Goal: Information Seeking & Learning: Learn about a topic

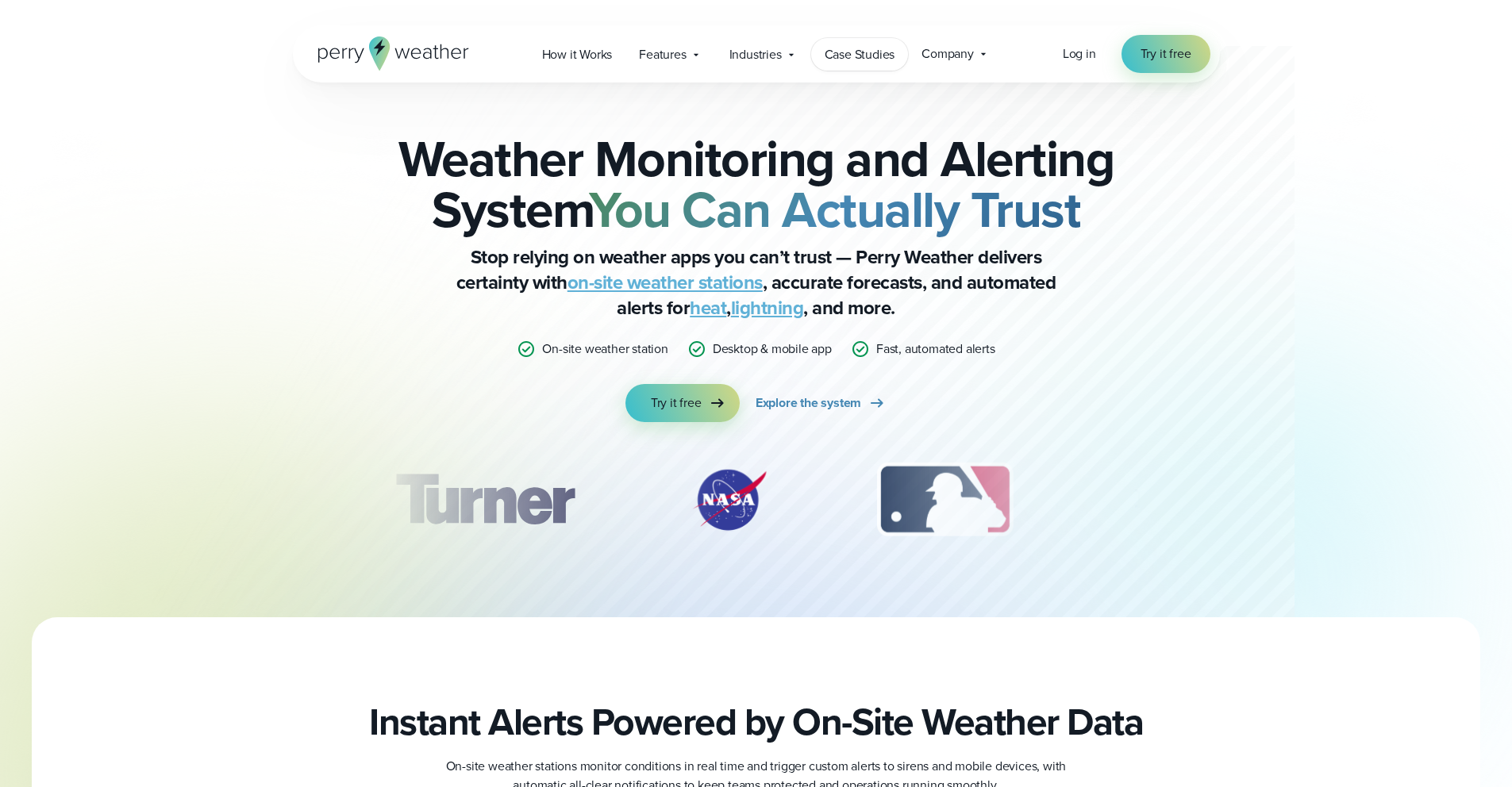
click at [854, 45] on span "Case Studies" at bounding box center [860, 55] width 71 height 19
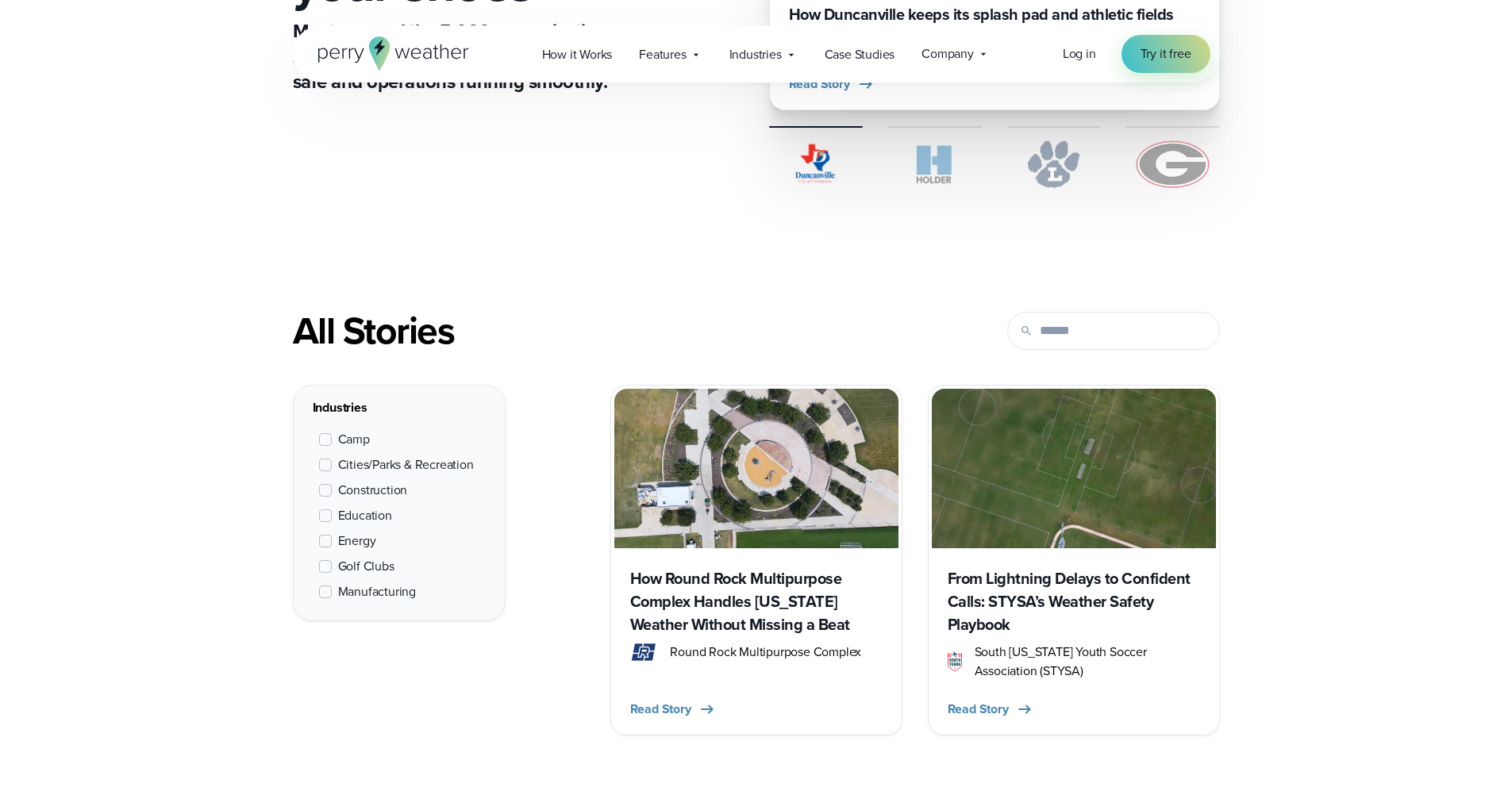
scroll to position [616, 0]
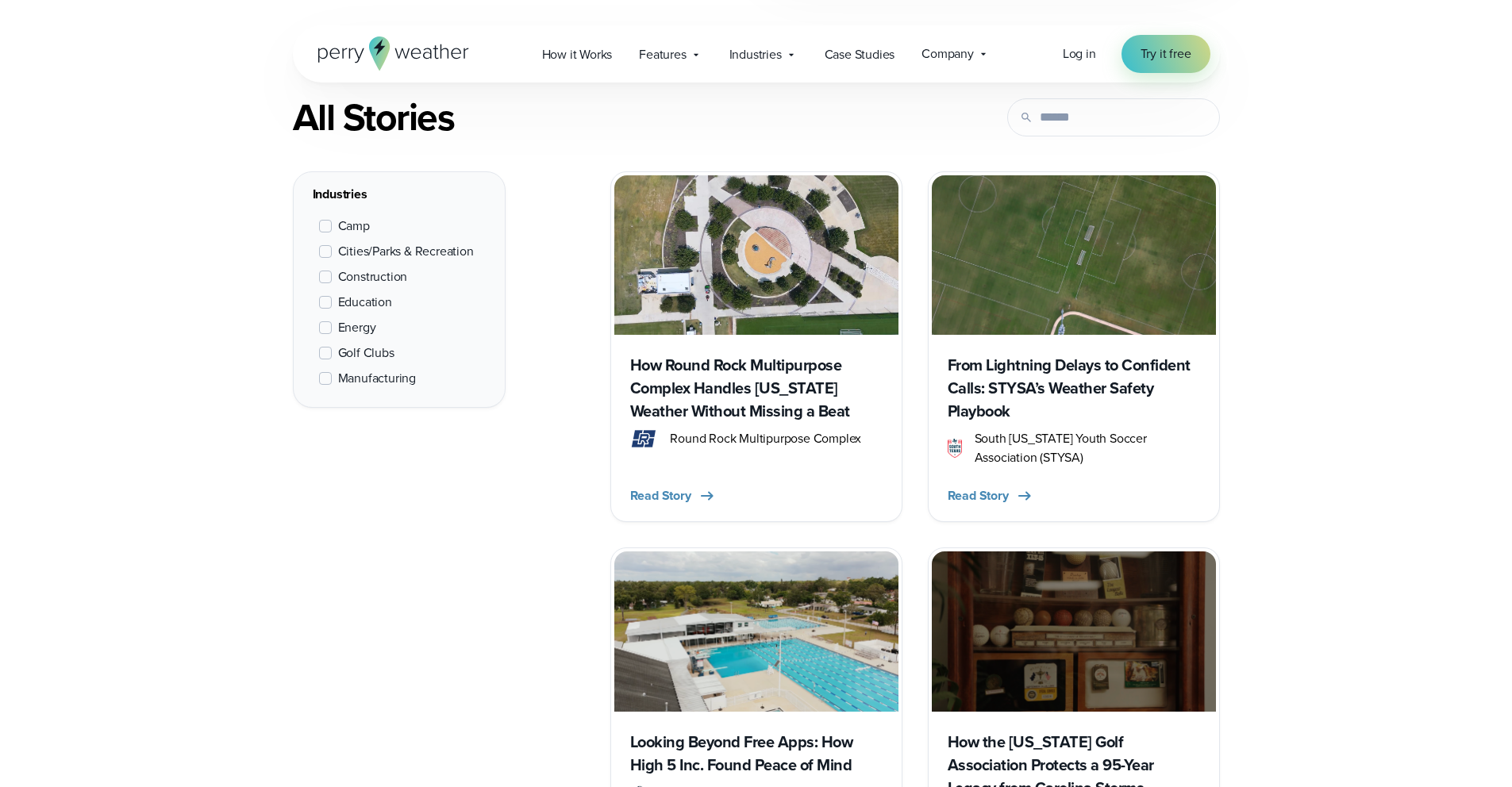
click at [998, 378] on h3 "From Lightning Delays to Confident Calls: STYSA’s Weather Safety Playbook" at bounding box center [1074, 388] width 253 height 69
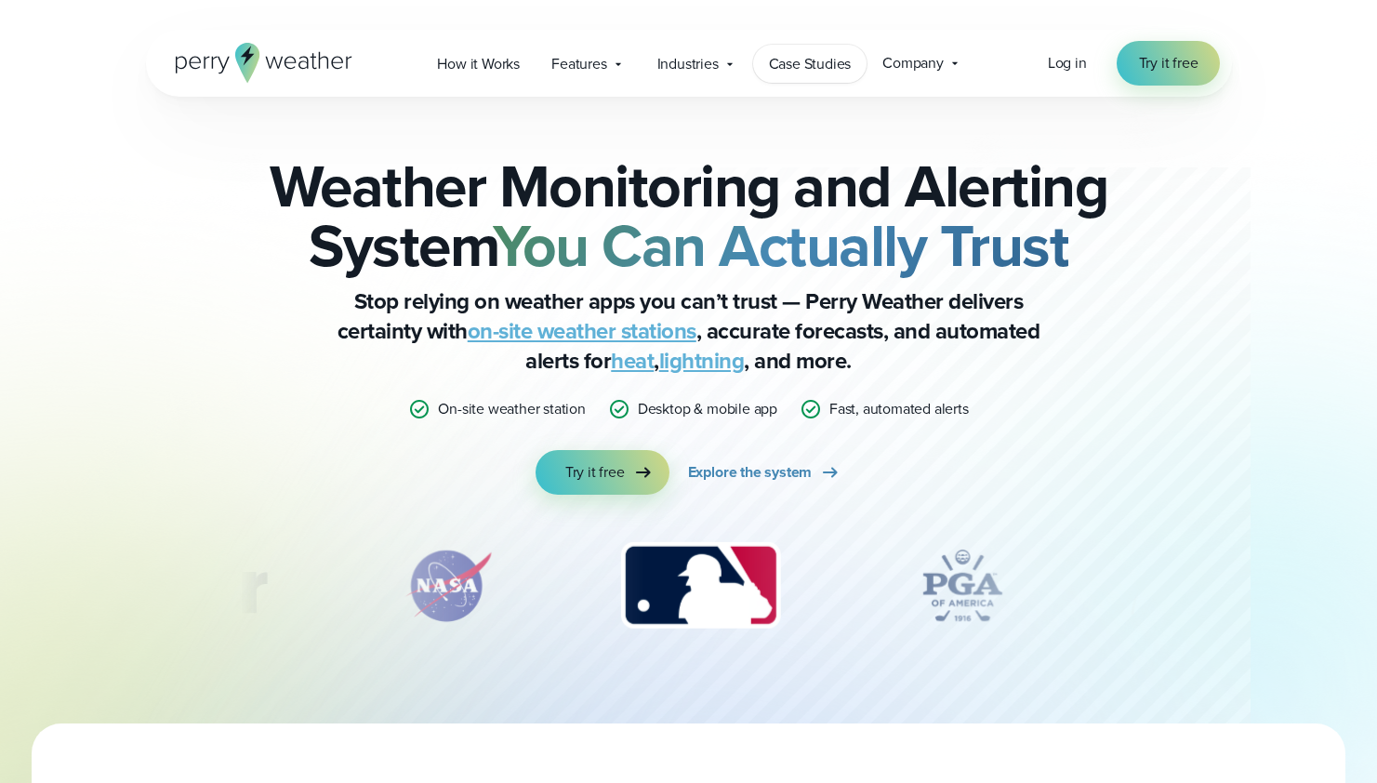
click at [805, 62] on span "Case Studies" at bounding box center [810, 64] width 83 height 22
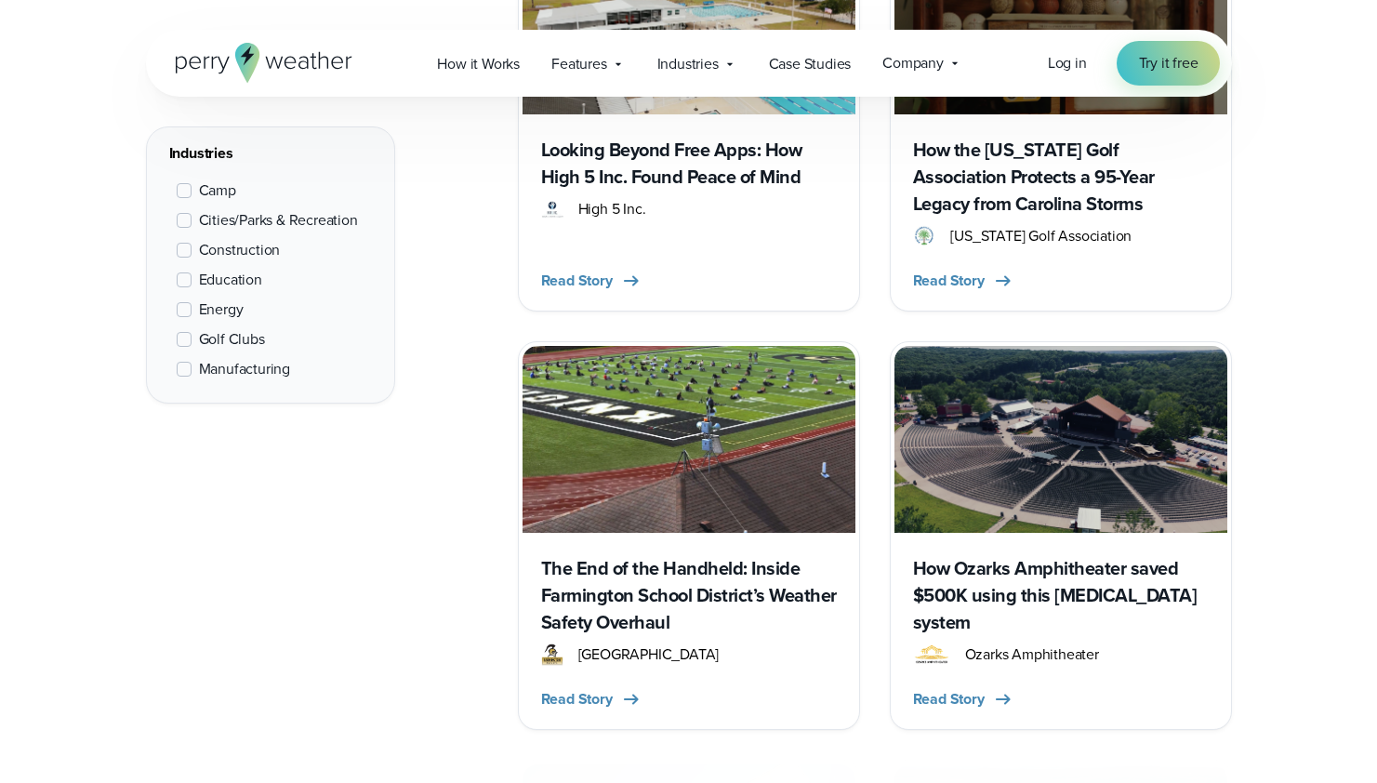
scroll to position [1561, 0]
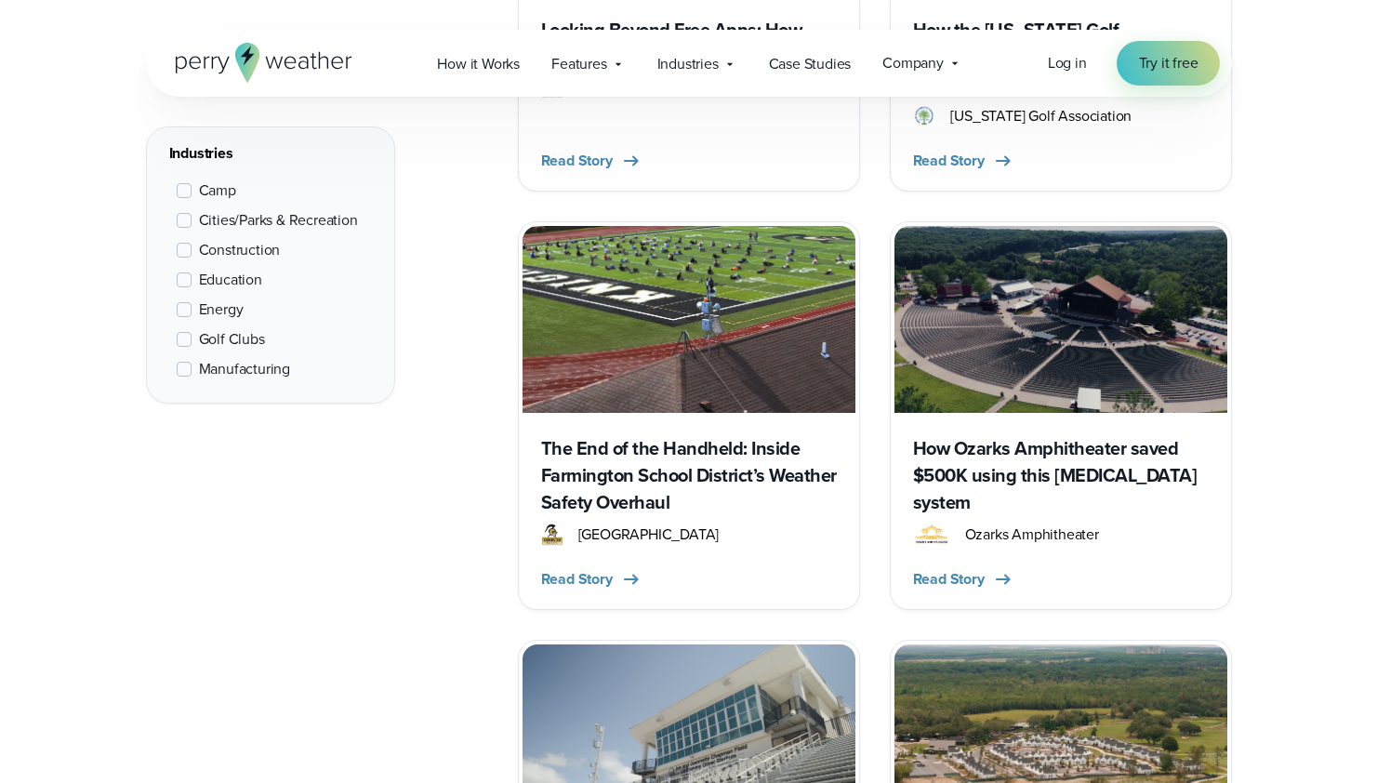
click at [1017, 459] on h3 "How Ozarks Amphitheater saved $500K using this [MEDICAL_DATA] system" at bounding box center [1061, 475] width 296 height 81
